Goal: Navigation & Orientation: Find specific page/section

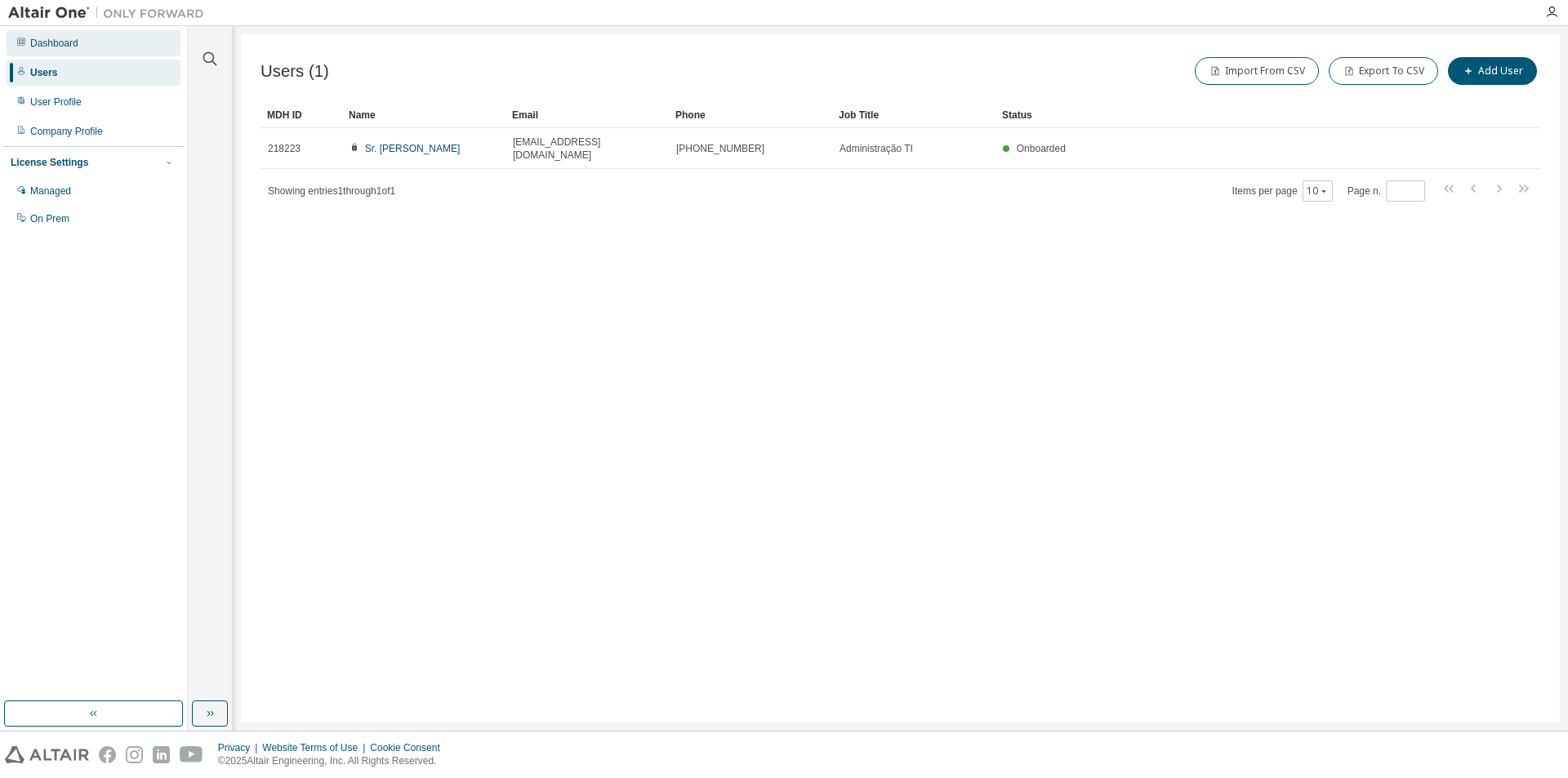
click at [56, 36] on div "Dashboard" at bounding box center [93, 44] width 174 height 27
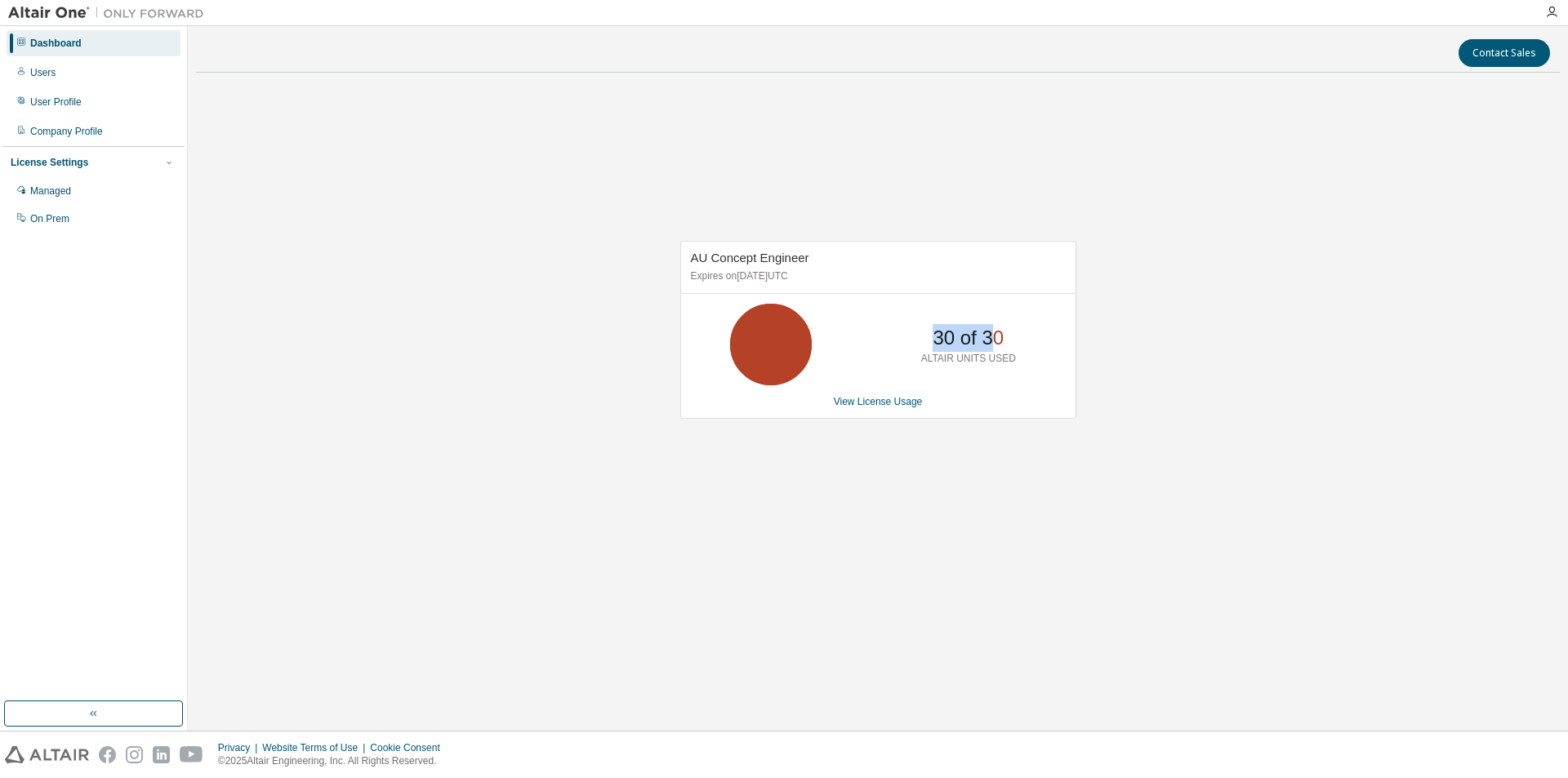
drag, startPoint x: 926, startPoint y: 343, endPoint x: 988, endPoint y: 337, distance: 62.3
click at [988, 337] on div "30 of 30 ALTAIR UNITS USED" at bounding box center [969, 345] width 131 height 82
drag, startPoint x: 784, startPoint y: 275, endPoint x: 835, endPoint y: 275, distance: 51.0
click at [835, 275] on p "Expires on [DATE] UTC" at bounding box center [876, 276] width 370 height 14
click at [91, 188] on div "Managed" at bounding box center [93, 191] width 174 height 27
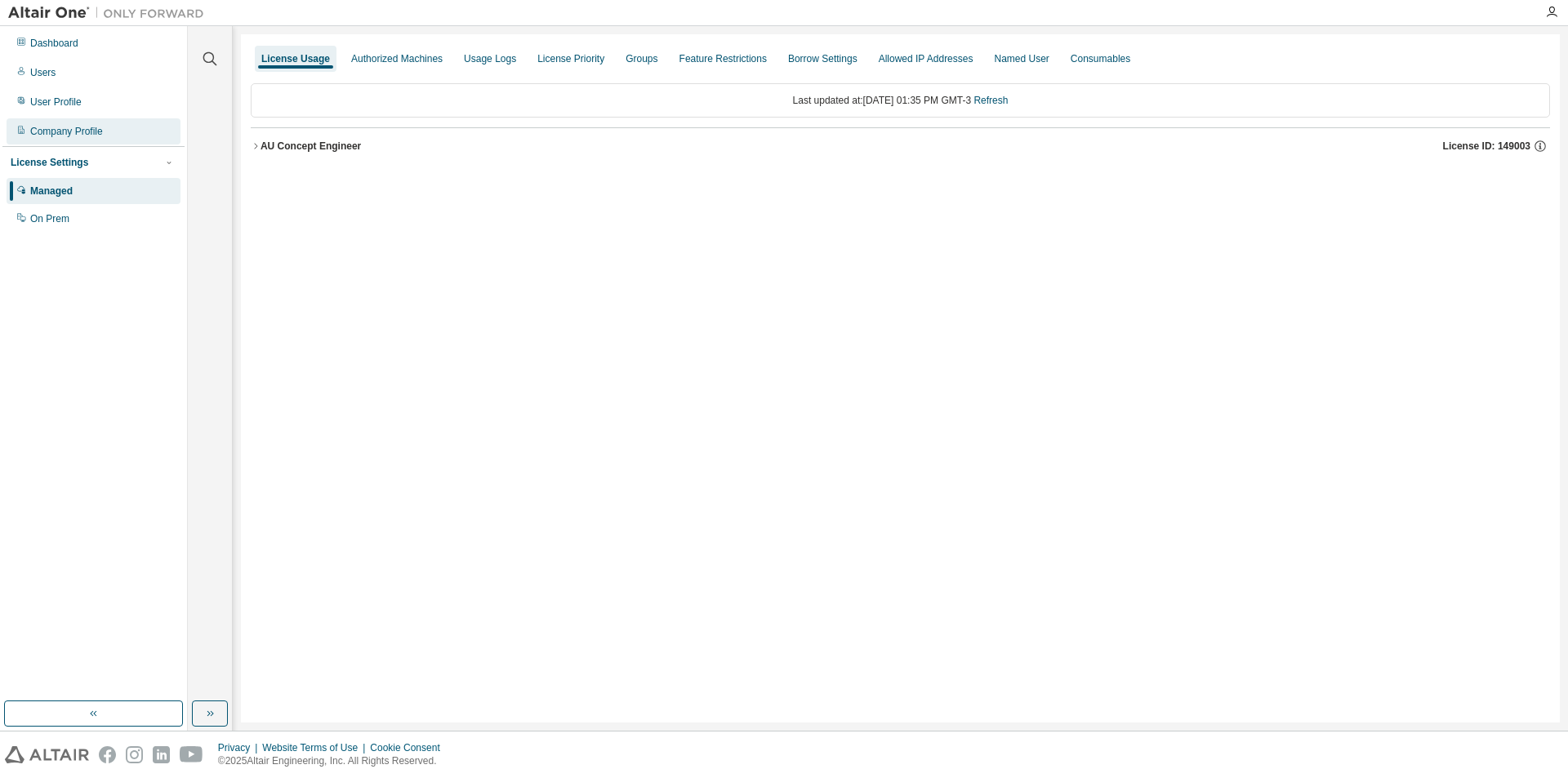
click at [114, 136] on div "Company Profile" at bounding box center [93, 132] width 174 height 27
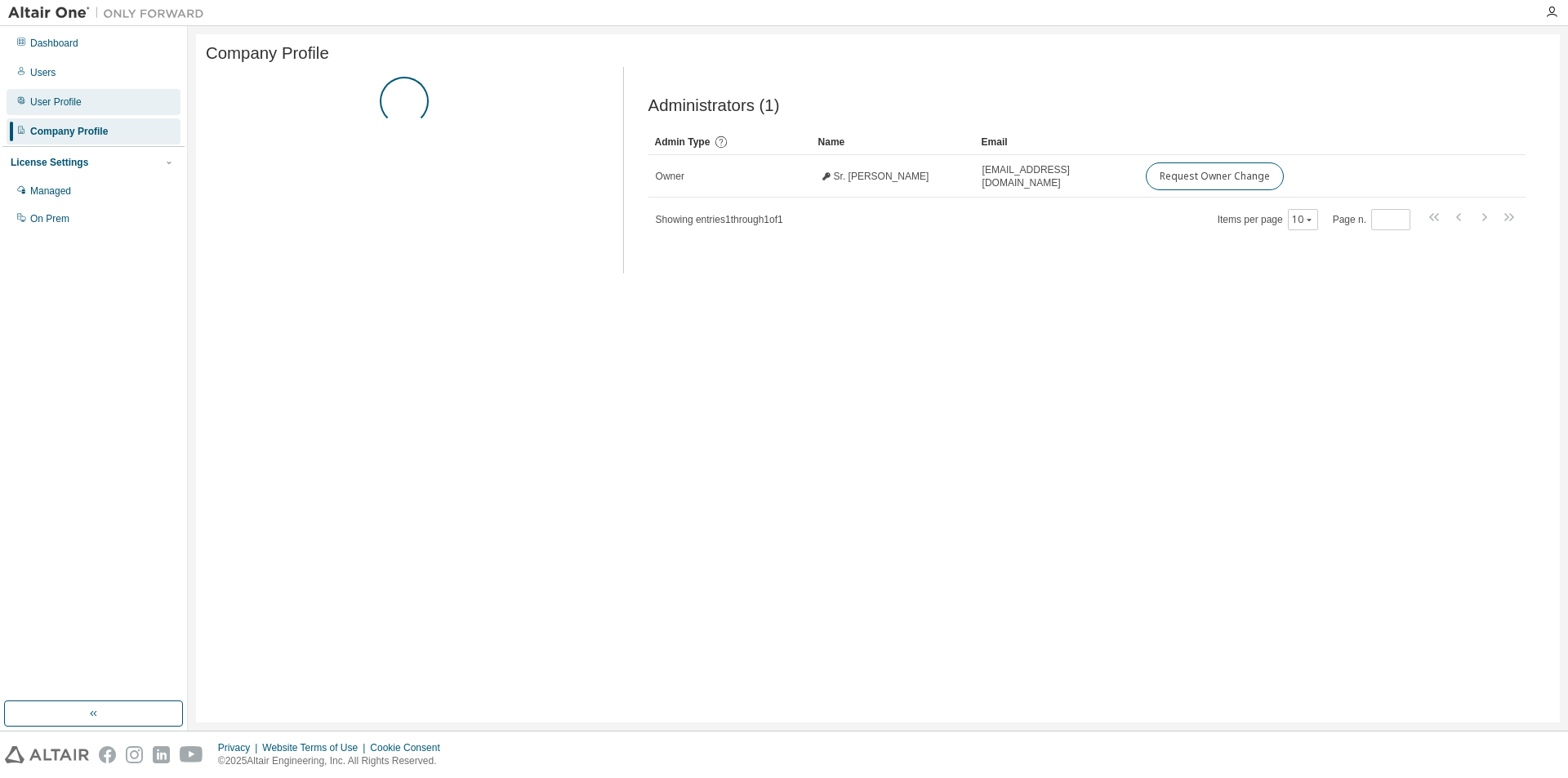
click at [107, 106] on div "User Profile" at bounding box center [93, 103] width 174 height 27
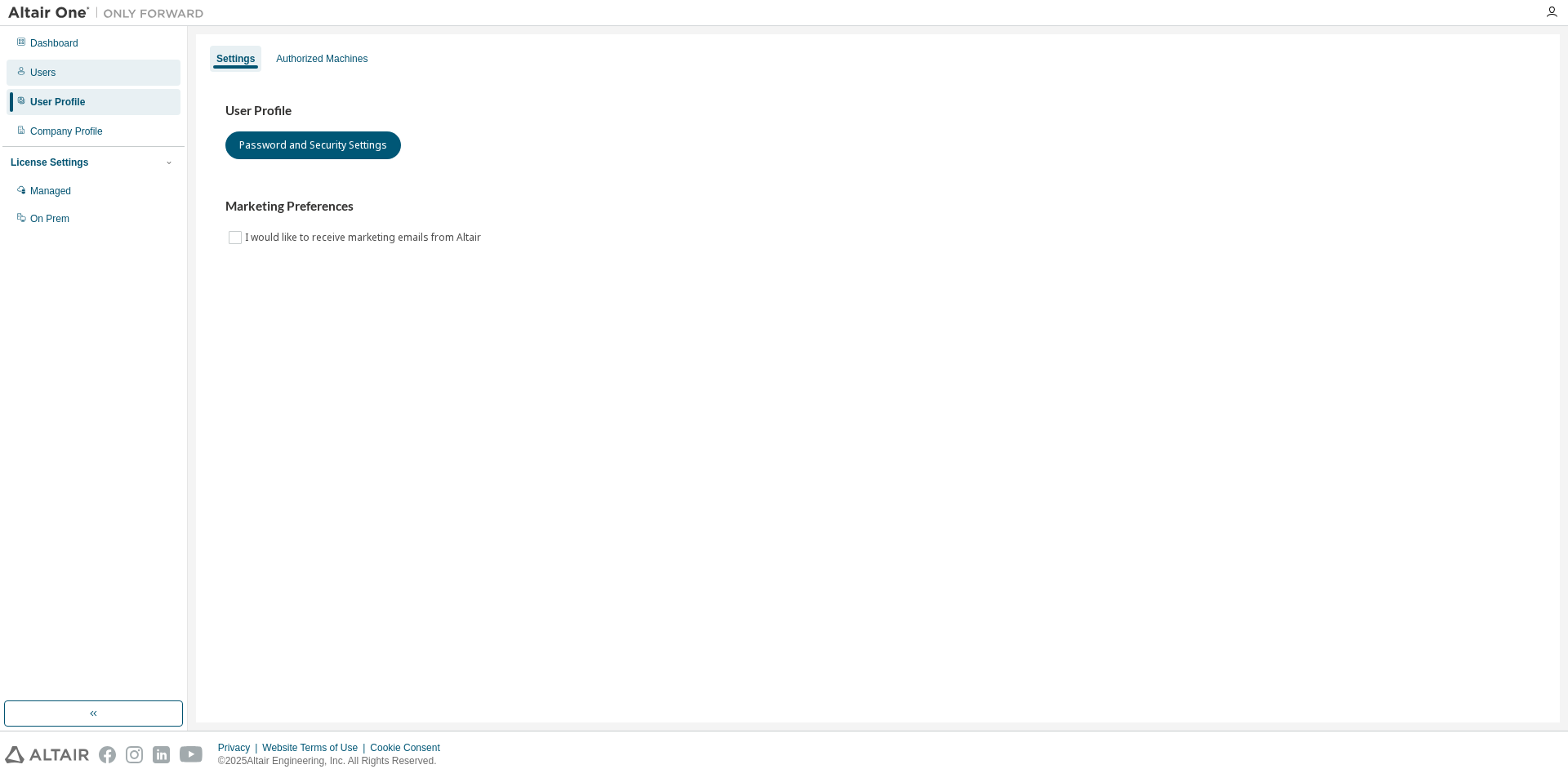
click at [122, 69] on div "Users" at bounding box center [93, 73] width 174 height 27
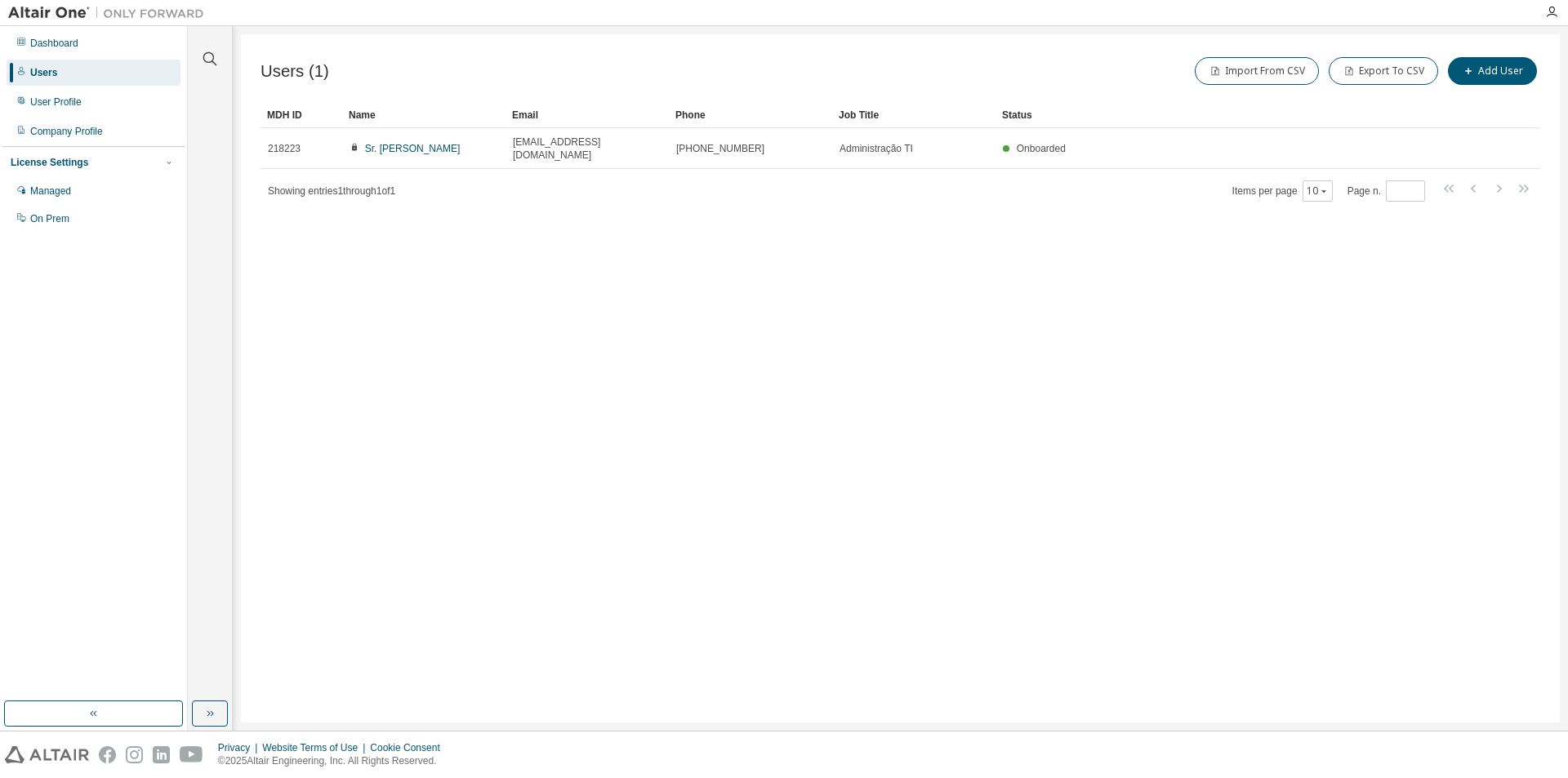
click at [51, 749] on img at bounding box center [47, 755] width 85 height 17
click at [36, 40] on div "Dashboard" at bounding box center [54, 44] width 48 height 13
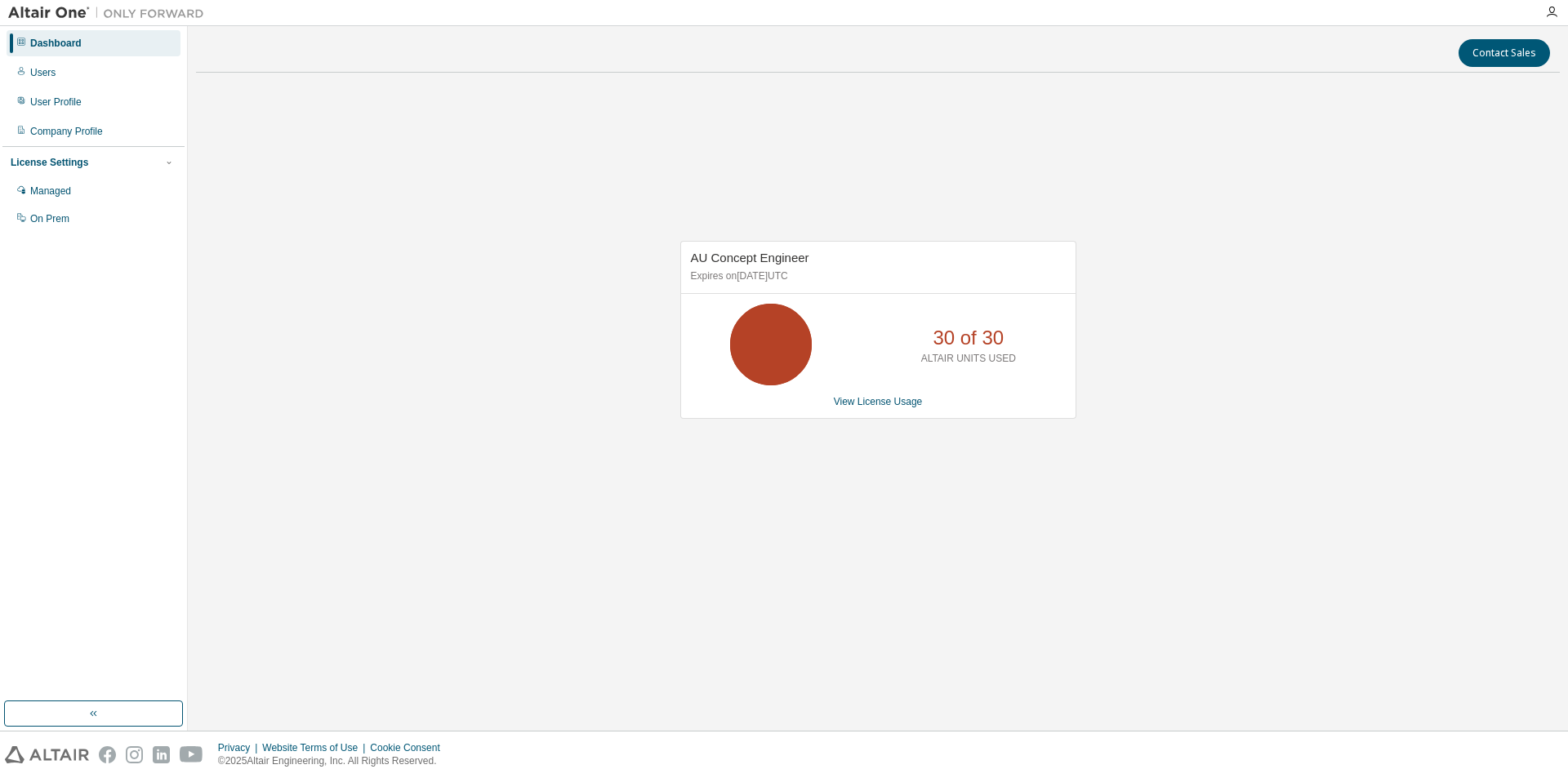
click at [83, 15] on img at bounding box center [110, 12] width 204 height 16
click at [766, 345] on icon at bounding box center [770, 344] width 41 height 41
click at [55, 73] on div "Users" at bounding box center [93, 73] width 174 height 27
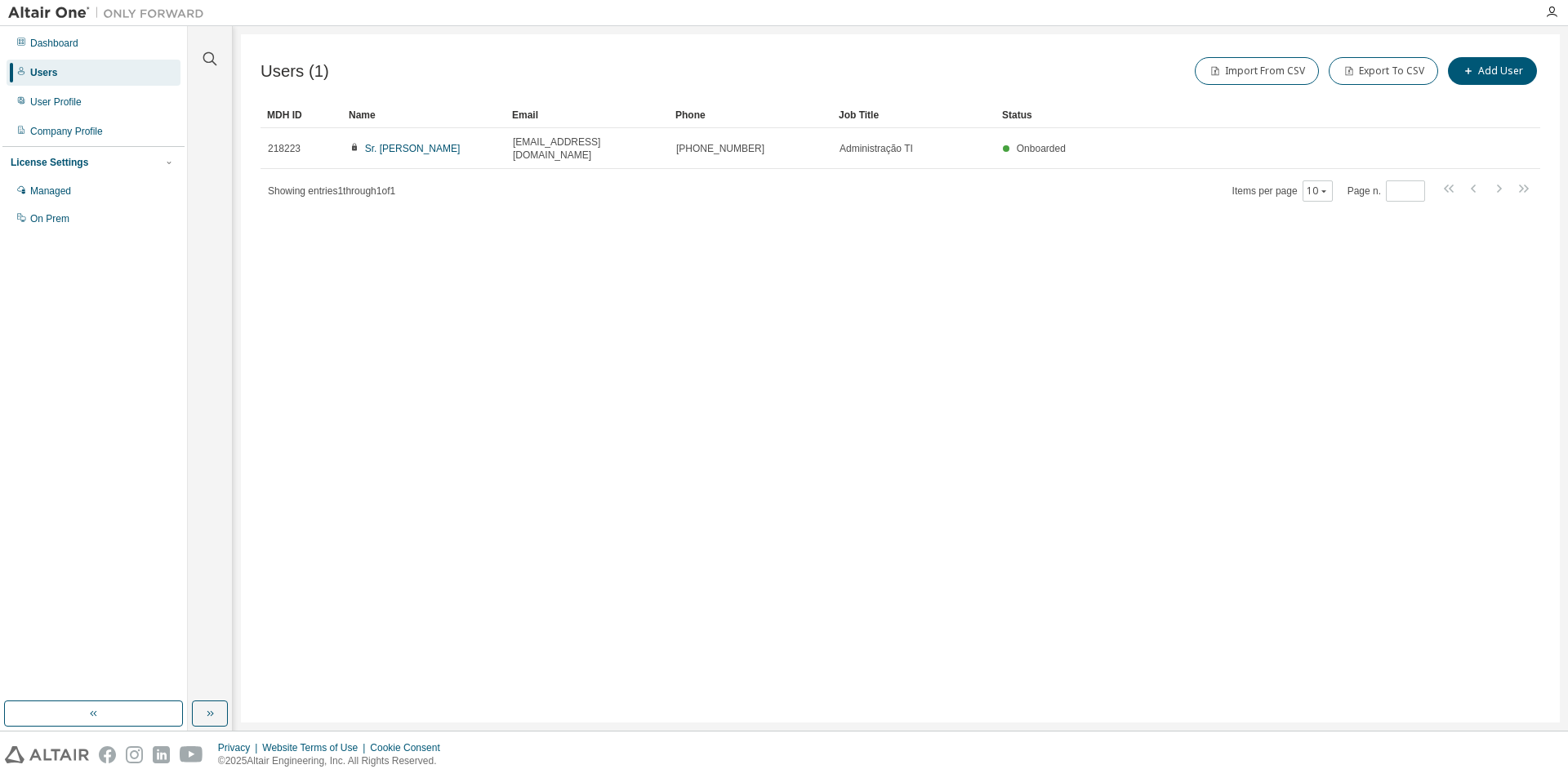
click at [66, 9] on img at bounding box center [110, 12] width 204 height 16
drag, startPoint x: 161, startPoint y: 14, endPoint x: 178, endPoint y: 4, distance: 19.7
click at [163, 14] on img at bounding box center [110, 12] width 204 height 16
click at [66, 44] on div "Dashboard" at bounding box center [54, 44] width 48 height 13
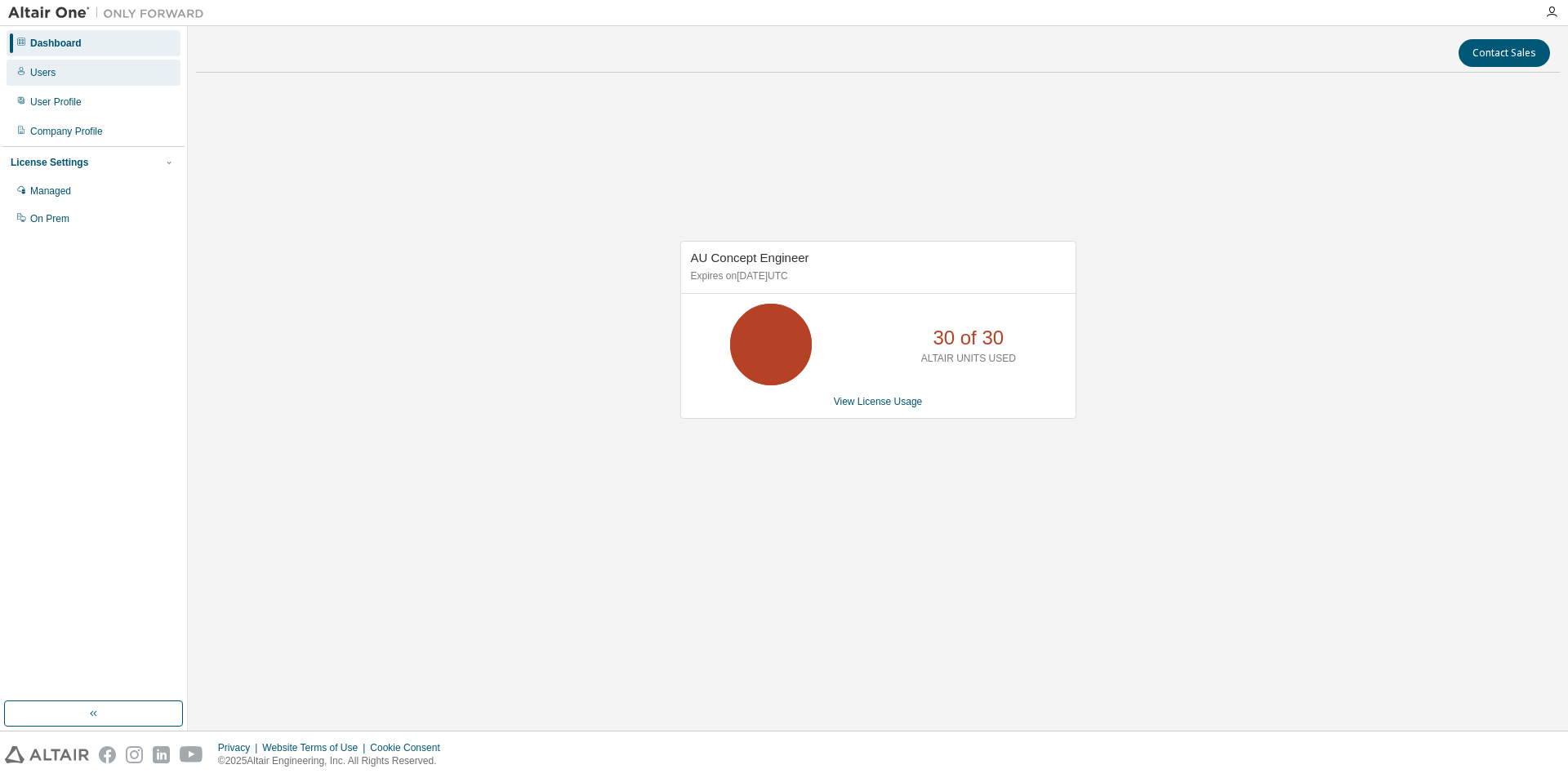
click at [113, 69] on div "Users" at bounding box center [93, 73] width 174 height 27
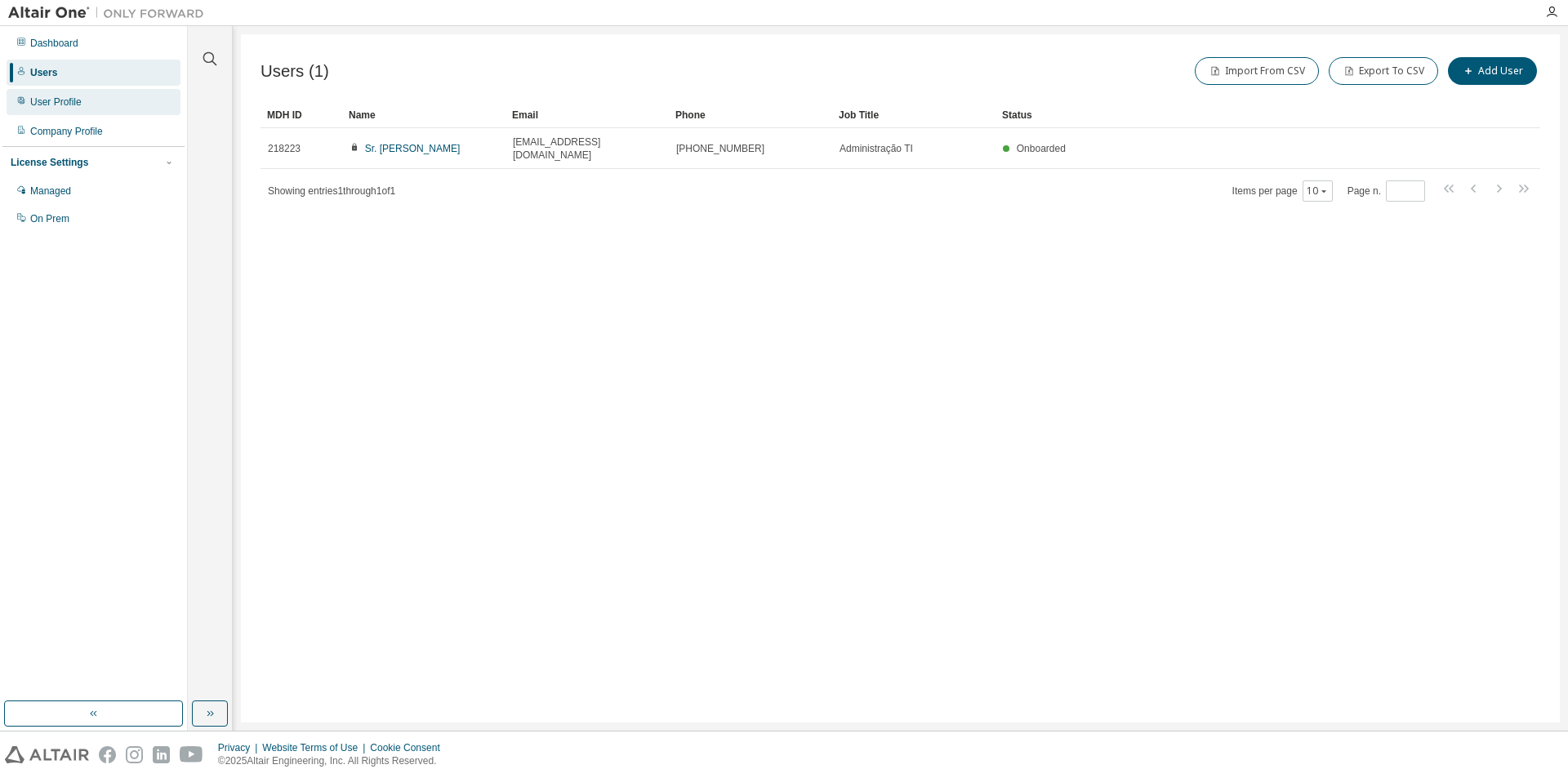
click at [102, 101] on div "User Profile" at bounding box center [93, 103] width 174 height 27
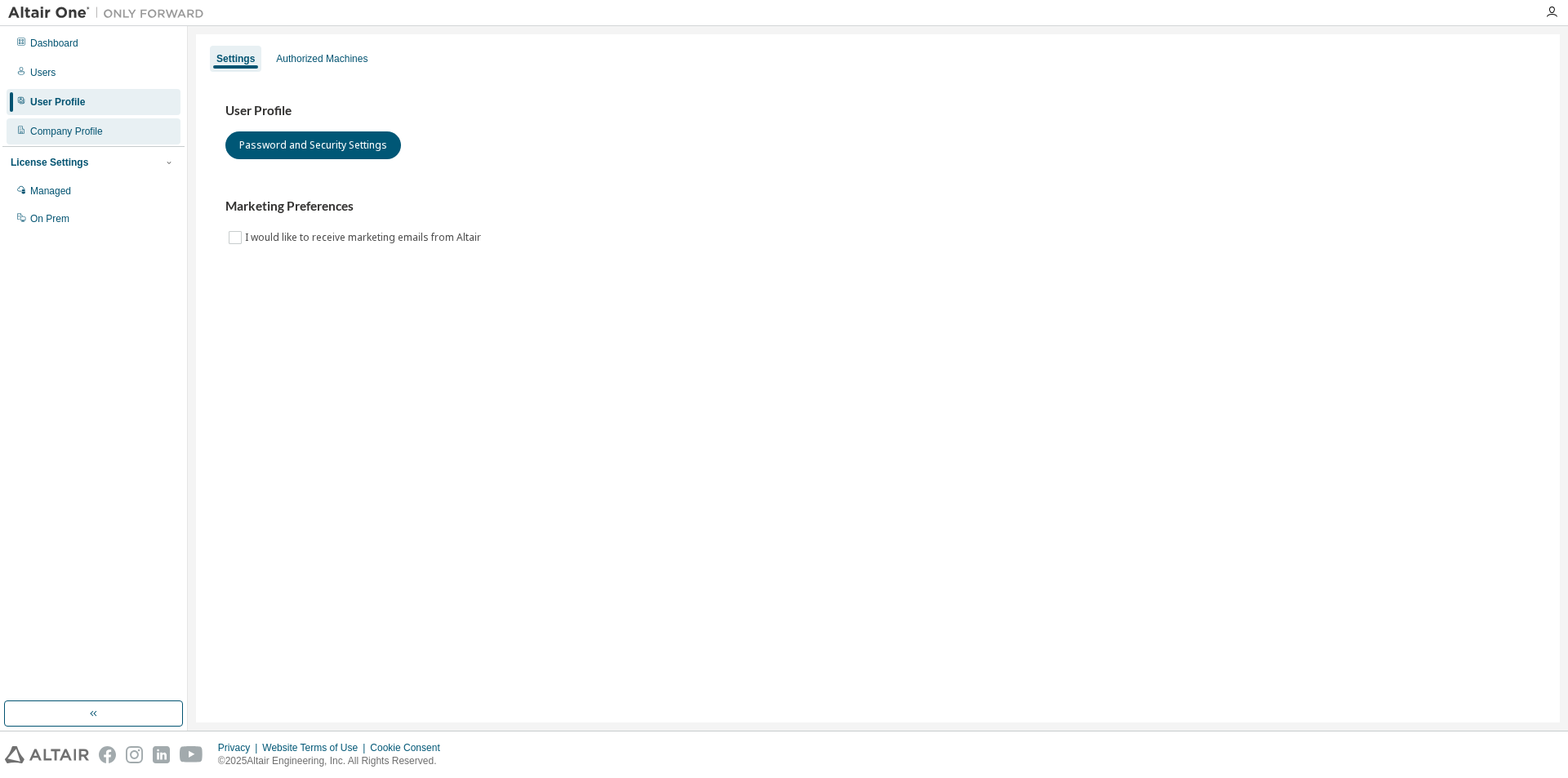
click at [20, 137] on div at bounding box center [21, 132] width 9 height 13
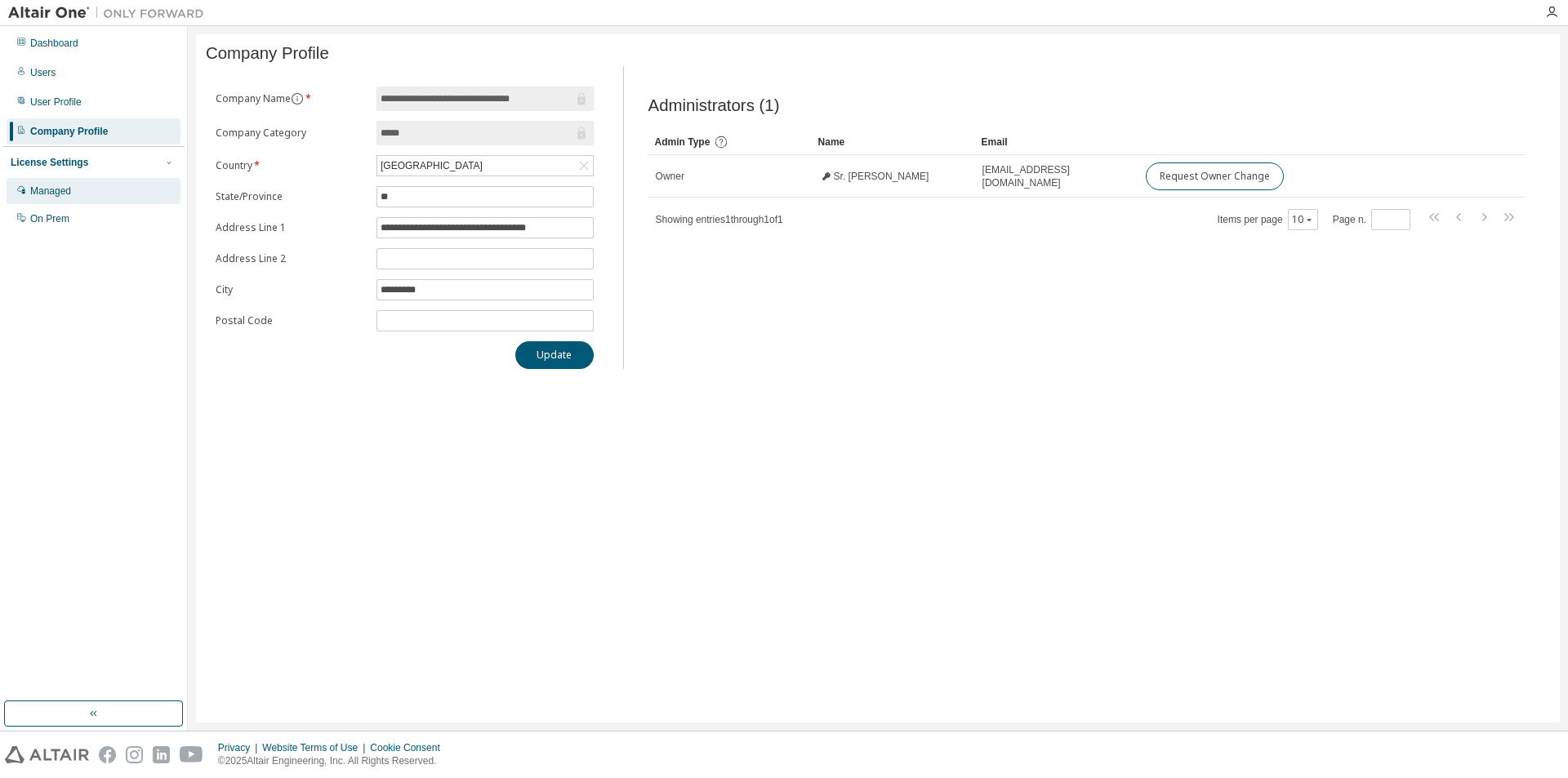
click at [73, 186] on div "Managed" at bounding box center [93, 191] width 174 height 27
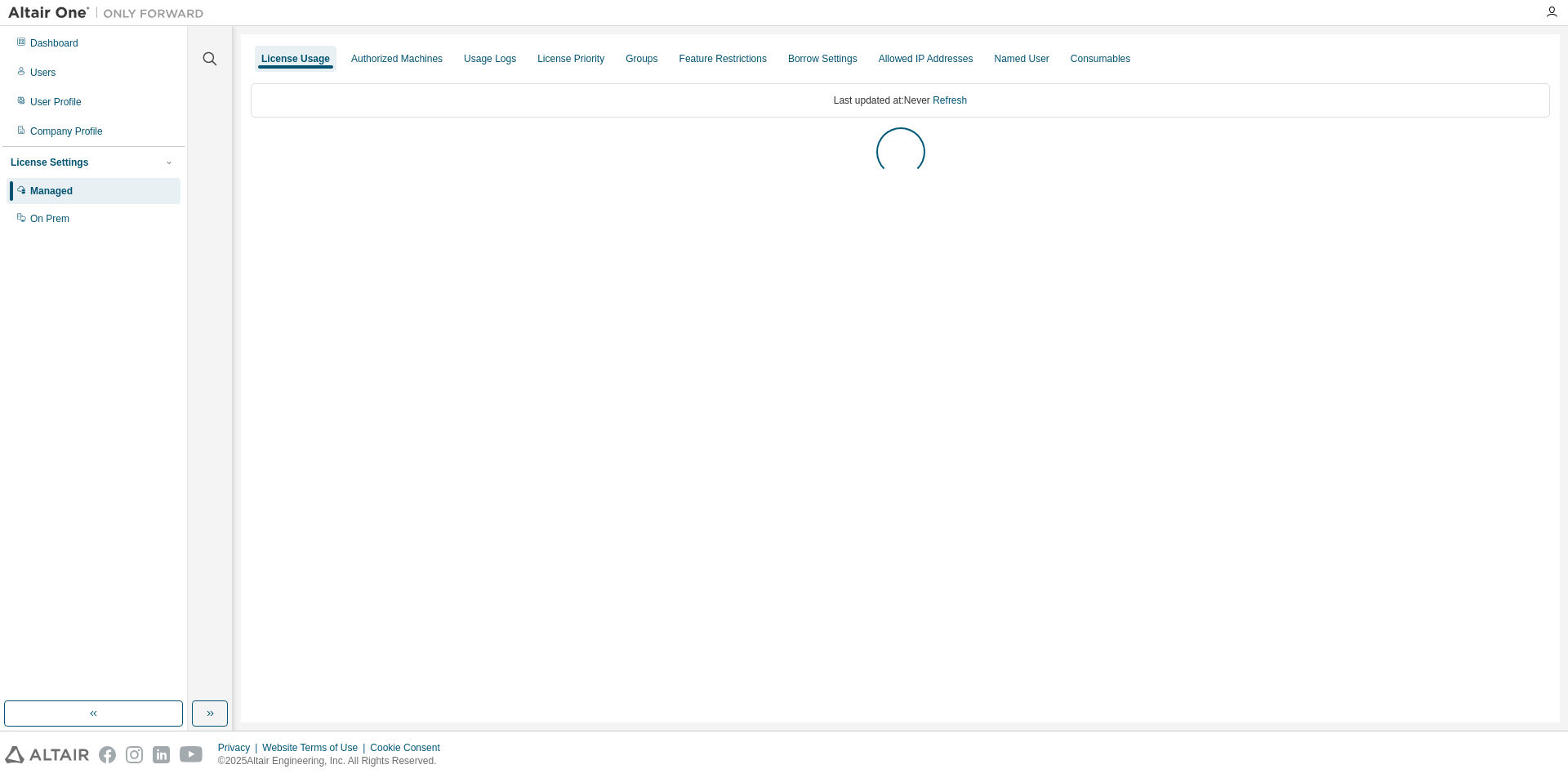
click at [111, 163] on div "License Settings" at bounding box center [93, 161] width 166 height 14
click at [125, 163] on div "License Settings" at bounding box center [93, 161] width 166 height 14
click at [80, 212] on div "On Prem" at bounding box center [93, 219] width 174 height 27
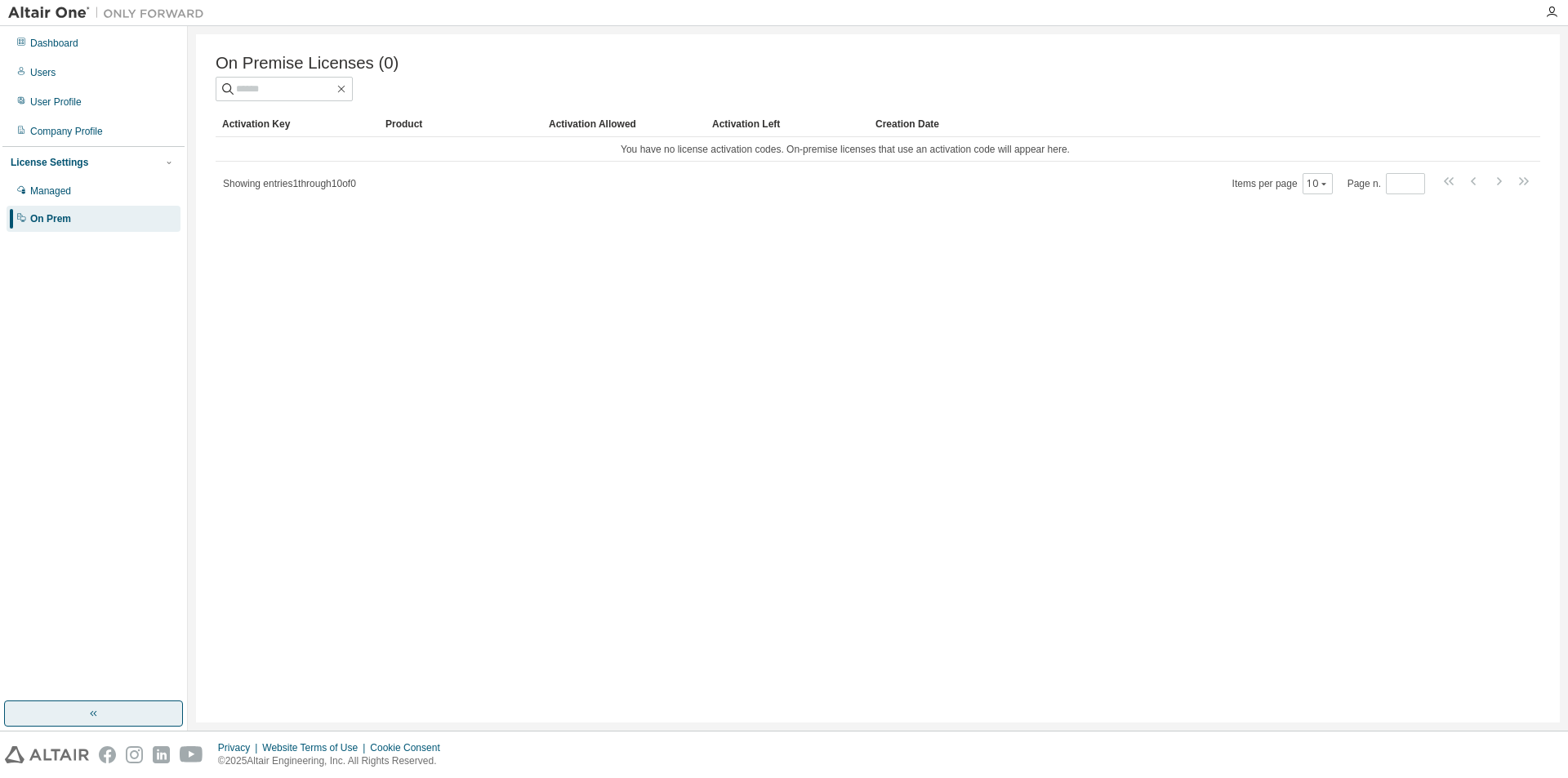
click at [115, 722] on button "button" at bounding box center [93, 714] width 179 height 27
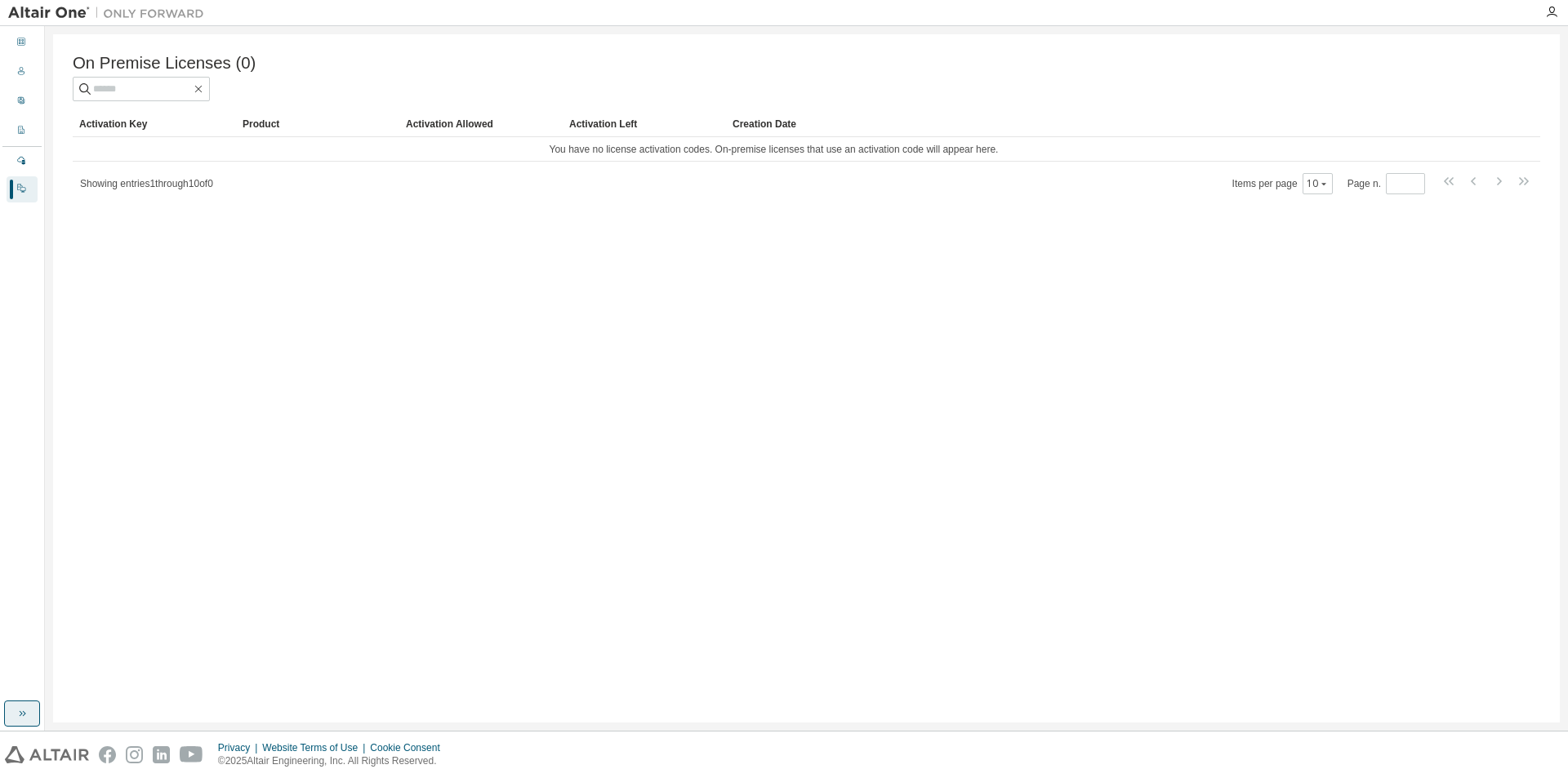
click at [16, 720] on button "button" at bounding box center [22, 714] width 36 height 27
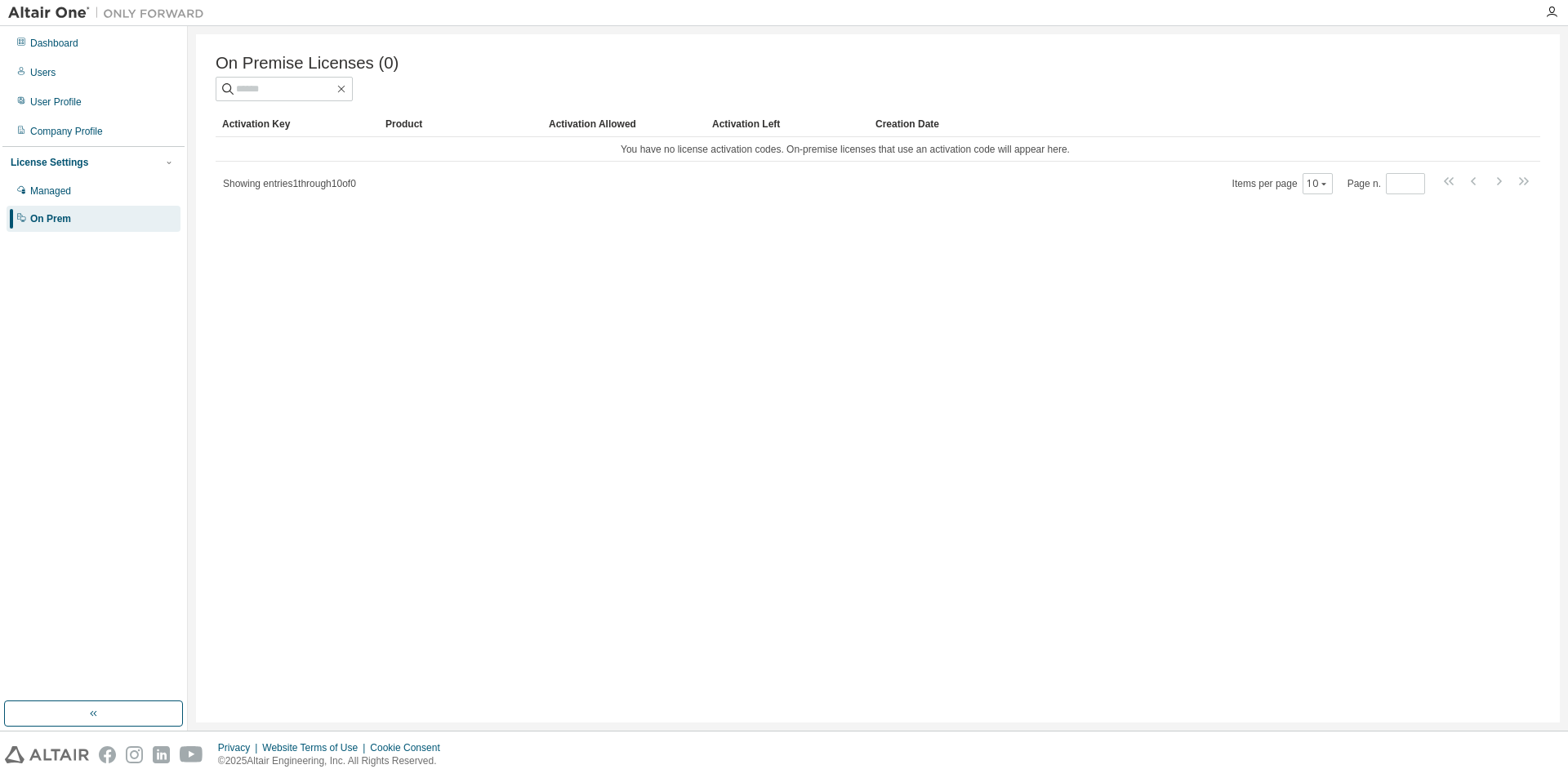
click at [155, 3] on div at bounding box center [106, 12] width 213 height 26
click at [160, 7] on img at bounding box center [110, 12] width 204 height 16
click at [70, 18] on img at bounding box center [110, 12] width 204 height 16
click at [65, 8] on img at bounding box center [110, 12] width 204 height 16
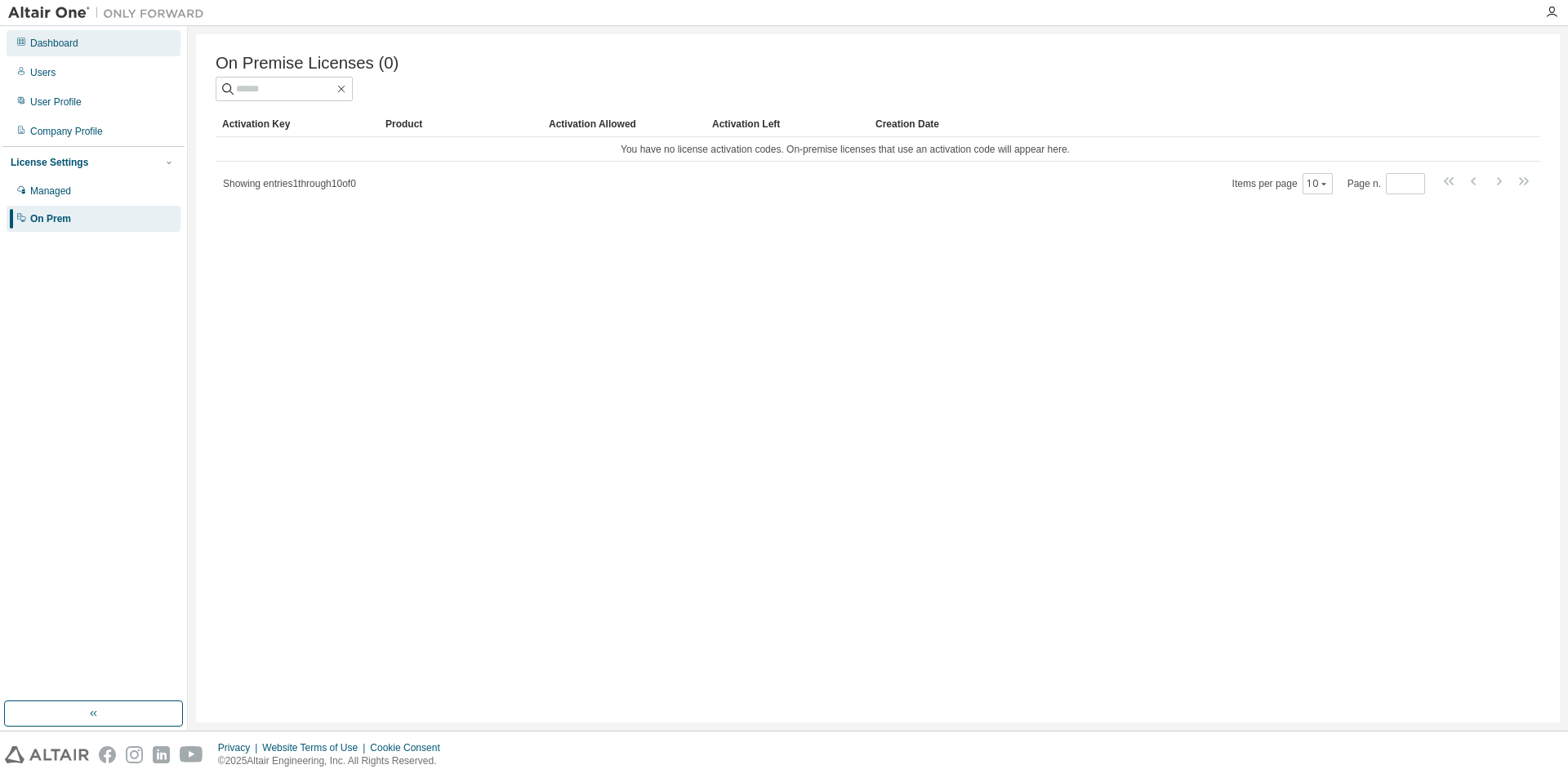
click at [74, 38] on div "Dashboard" at bounding box center [54, 44] width 48 height 13
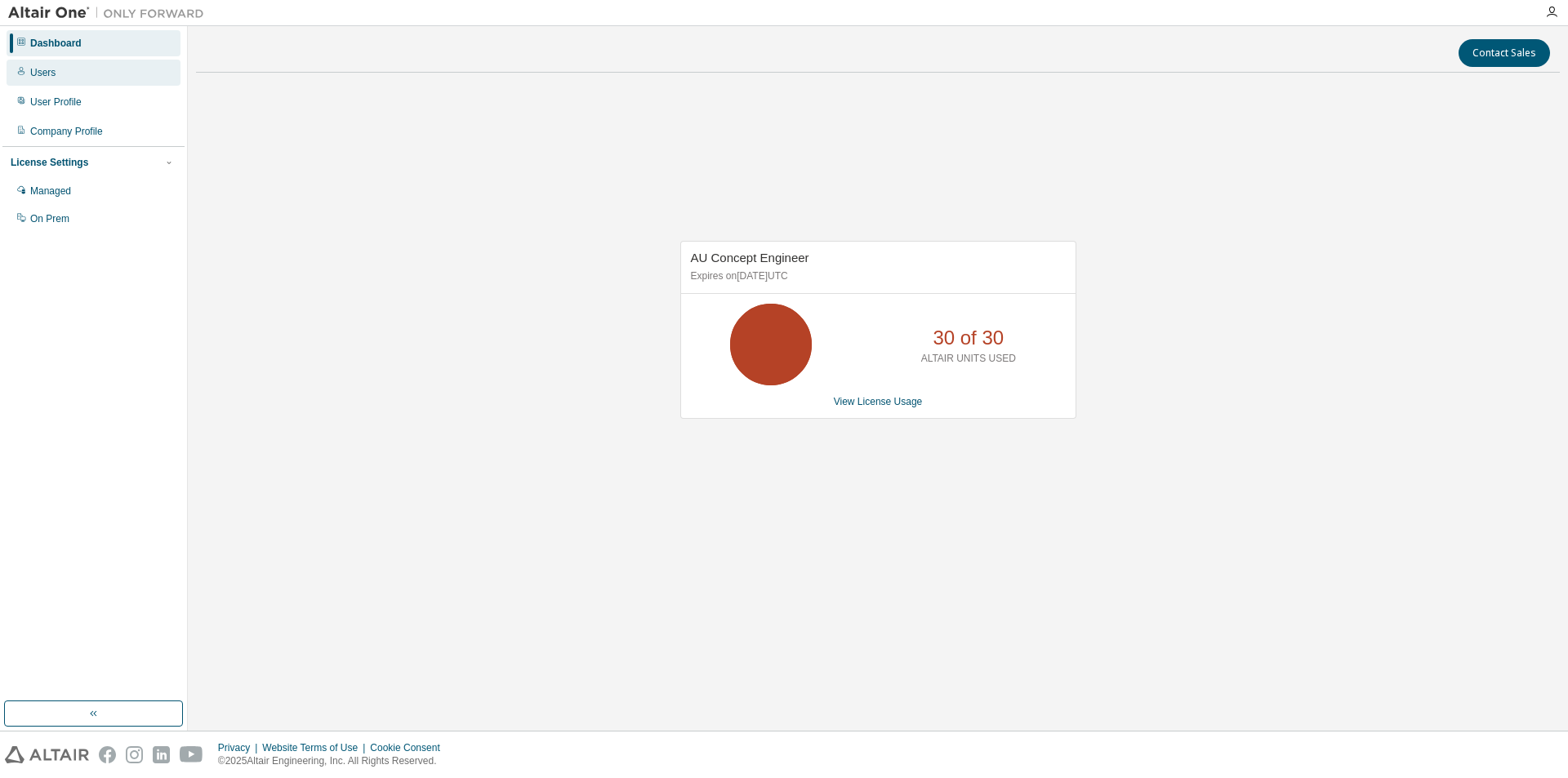
click at [68, 70] on div "Users" at bounding box center [93, 73] width 174 height 27
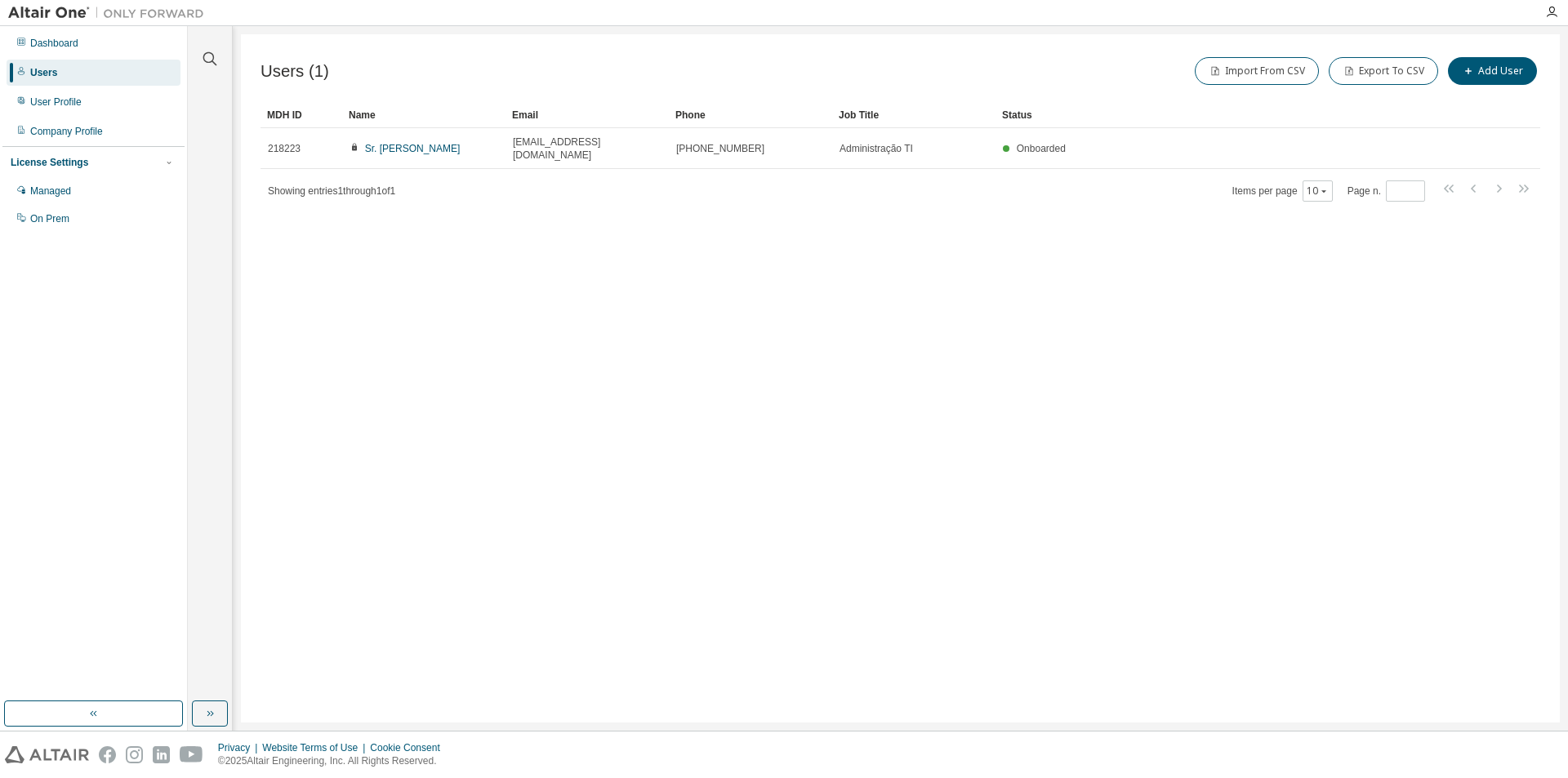
click at [223, 60] on div at bounding box center [209, 48] width 39 height 41
click at [213, 59] on icon "button" at bounding box center [210, 59] width 20 height 20
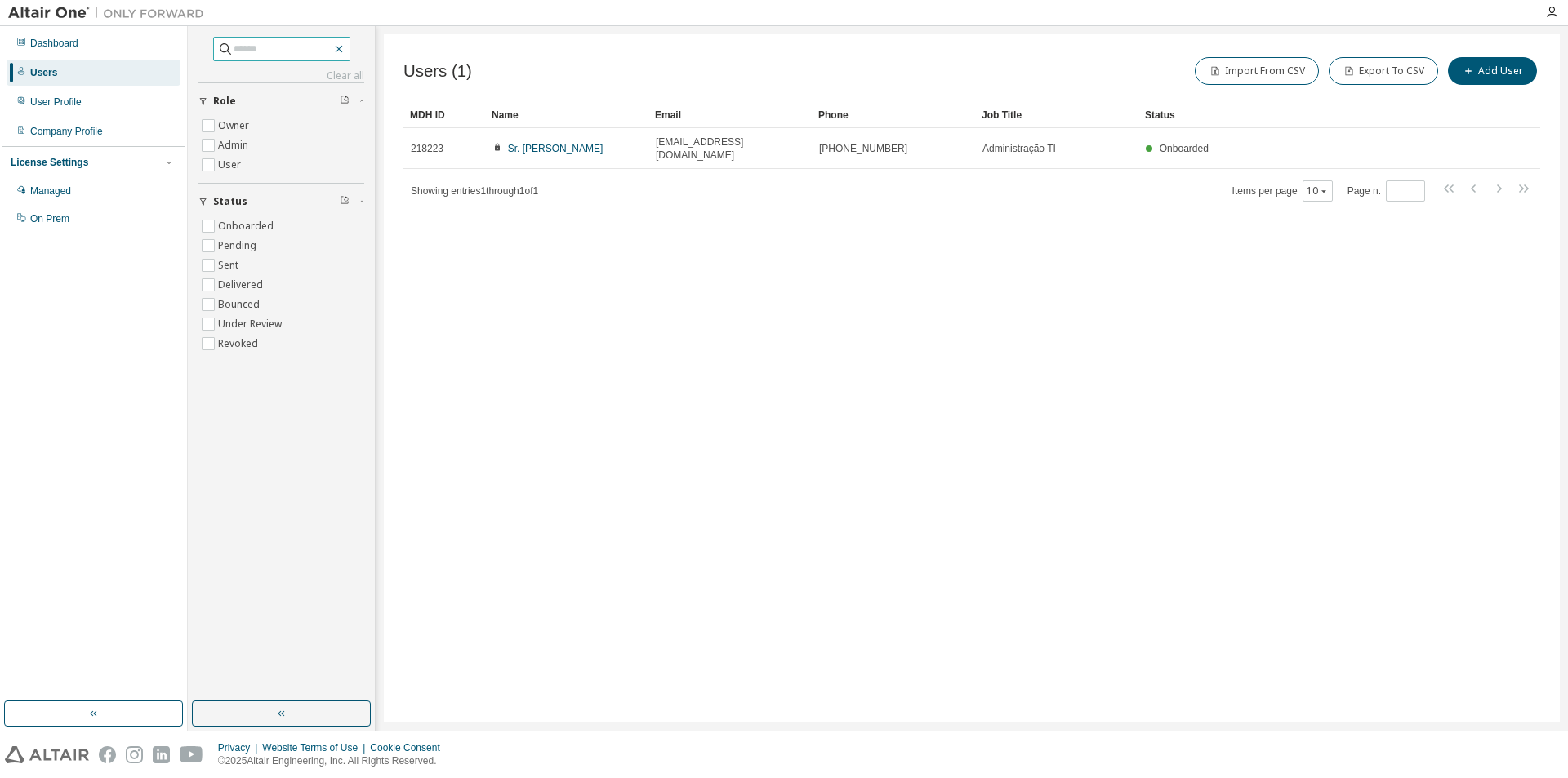
click at [347, 42] on button "button" at bounding box center [338, 48] width 14 height 14
click at [346, 48] on icon "button" at bounding box center [339, 49] width 13 height 13
click at [875, 548] on div "Users (1) Import From CSV Export To CSV Add User Clear Load Save Save As Field …" at bounding box center [972, 378] width 1176 height 689
click at [1003, 335] on div "Users (1) Import From CSV Export To CSV Add User Clear Load Save Save As Field …" at bounding box center [972, 378] width 1176 height 689
click at [63, 753] on img at bounding box center [47, 755] width 85 height 17
